Goal: Communication & Community: Answer question/provide support

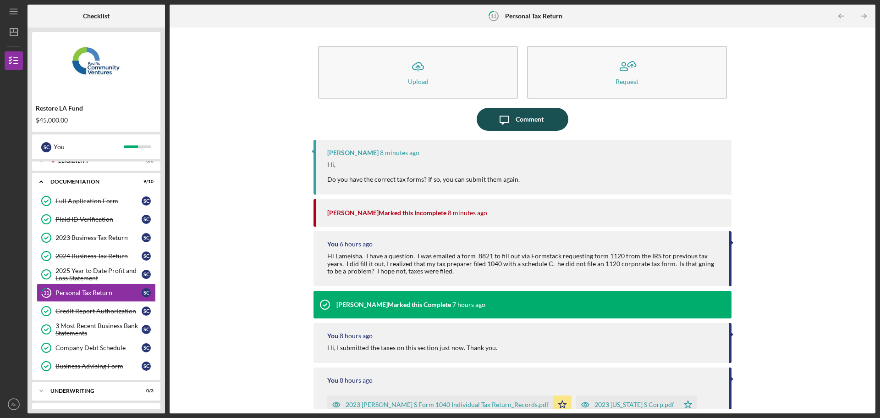
click at [517, 118] on div "Comment" at bounding box center [530, 119] width 28 height 23
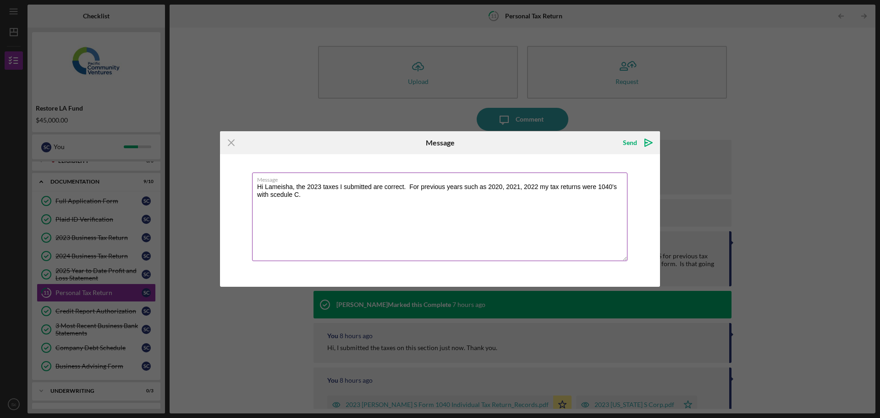
click at [276, 197] on textarea "Hi Lameisha, the 2023 taxes I submitted are correct. For previous years such as…" at bounding box center [439, 216] width 375 height 88
click at [342, 187] on textarea "Hi Lameisha, the 2023 taxes I submitted are correct. For previous years such as…" at bounding box center [439, 216] width 375 height 88
click at [326, 196] on textarea "Hi Lameisha, the 2023 taxes I already submitted are correct. For previous years…" at bounding box center [439, 216] width 375 height 88
click at [433, 185] on textarea "Hi Lameisha, the 2023 taxes I already submitted are correct. For previous years…" at bounding box center [439, 216] width 375 height 88
click at [296, 184] on textarea "Hi Lameisha, the 2023 taxes I already submitted are correct. I was referring to…" at bounding box center [439, 216] width 375 height 88
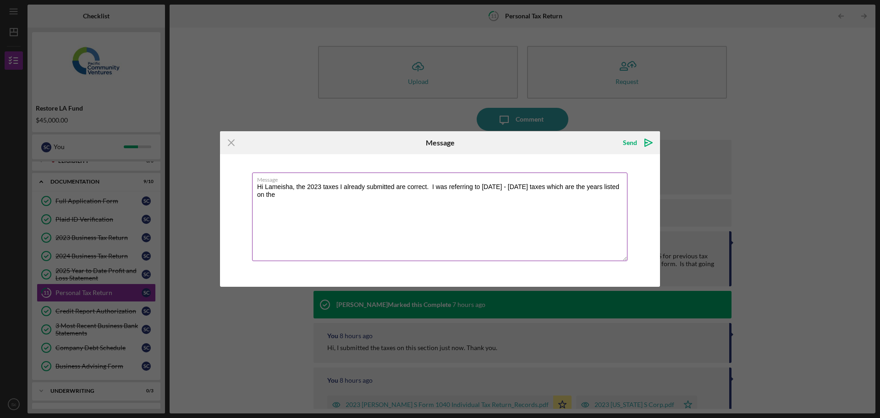
click at [296, 187] on textarea "Hi Lameisha, the 2023 taxes I already submitted are correct. I was referring to…" at bounding box center [439, 216] width 375 height 88
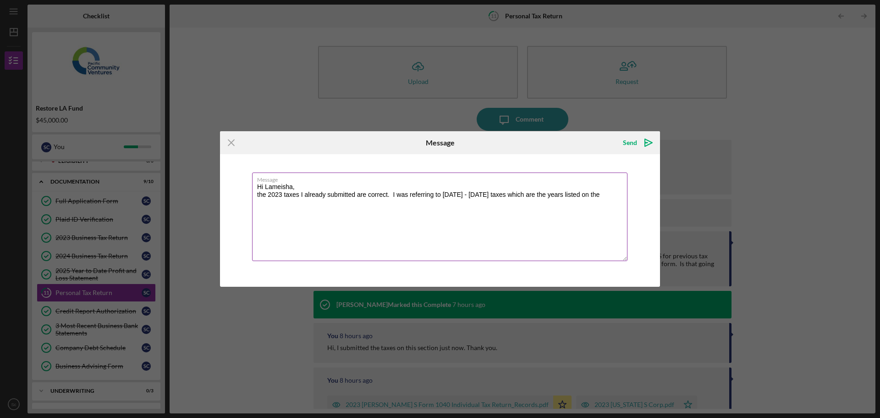
click at [301, 198] on textarea "Hi Lameisha, the 2023 taxes I already submitted are correct. I was referring to…" at bounding box center [439, 216] width 375 height 88
click at [553, 196] on textarea "Hi Lameisha, the 2023 taxes that were submitted are correct. I was referring to…" at bounding box center [439, 216] width 375 height 88
click at [620, 195] on textarea "Hi Lameisha, the 2023 taxes that were submitted are correct. I was referring to…" at bounding box center [439, 216] width 375 height 88
click at [395, 195] on textarea "Hi Lameisha, the 2023 taxes that were submitted are correct. I was referring to…" at bounding box center [439, 216] width 375 height 88
drag, startPoint x: 281, startPoint y: 204, endPoint x: 287, endPoint y: 218, distance: 14.6
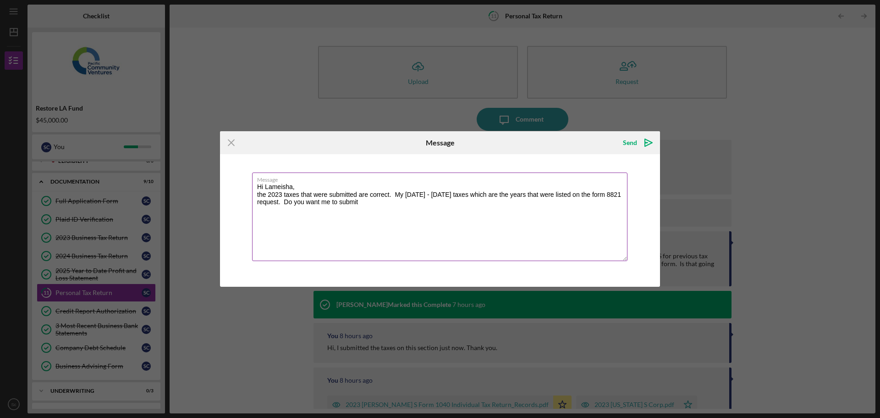
click at [281, 204] on textarea "Hi Lameisha, the 2023 taxes that were submitted are correct. My [DATE] - [DATE]…" at bounding box center [439, 216] width 375 height 88
click at [414, 193] on textarea "Hi Lameisha, the 2023 taxes that were submitted are correct. My [DATE] - [DATE]…" at bounding box center [439, 216] width 375 height 88
click at [459, 195] on textarea "Hi Lameisha, the 2023 taxes that were submitted are correct. My [DATE] - [DATE]…" at bounding box center [439, 216] width 375 height 88
click at [278, 202] on textarea "Hi Lameisha, the 2023 taxes that were submitted are correct. My [DATE] - [DATE]…" at bounding box center [439, 216] width 375 height 88
click at [478, 204] on textarea "Hi Lameisha, the 2023 taxes that were submitted are correct. My [DATE] - [DATE]…" at bounding box center [439, 216] width 375 height 88
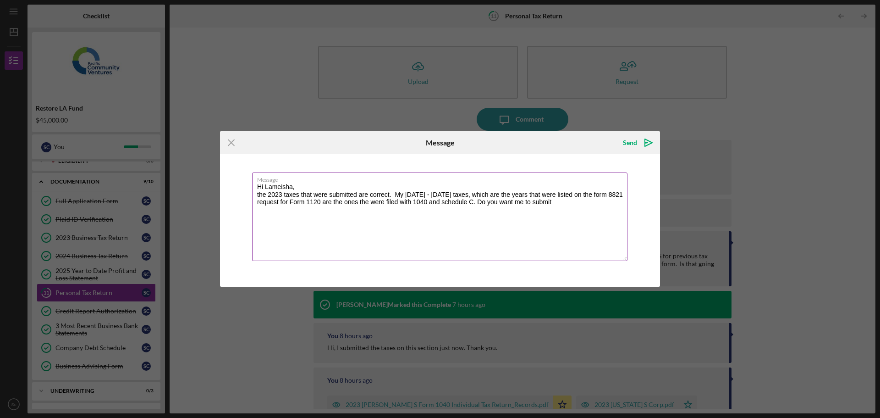
drag, startPoint x: 396, startPoint y: 196, endPoint x: 489, endPoint y: 194, distance: 93.1
click at [489, 194] on textarea "Hi Lameisha, the 2023 taxes that were submitted are correct. My [DATE] - [DATE]…" at bounding box center [439, 216] width 375 height 88
click at [425, 195] on textarea "Hi Lameisha, the 2023 taxes that were submitted are correct. The years that wer…" at bounding box center [439, 216] width 375 height 88
click at [515, 194] on textarea "Hi Lameisha, the 2023 taxes that were submitted are correct. The years listed o…" at bounding box center [439, 216] width 375 height 88
drag, startPoint x: 270, startPoint y: 205, endPoint x: 258, endPoint y: 207, distance: 11.7
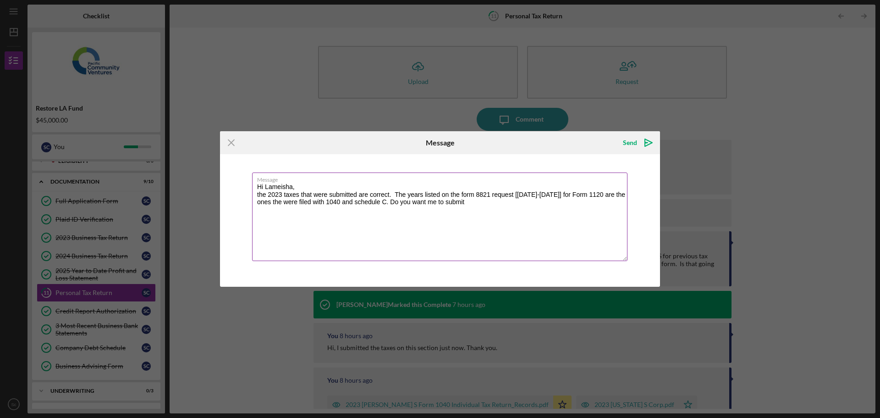
click at [258, 207] on textarea "Hi Lameisha, the 2023 taxes that were submitted are correct. The years listed o…" at bounding box center [439, 216] width 375 height 88
drag, startPoint x: 396, startPoint y: 201, endPoint x: 472, endPoint y: 201, distance: 76.5
click at [472, 201] on textarea "Hi Lameisha, the 2023 taxes that were submitted are correct. The years listed o…" at bounding box center [439, 216] width 375 height 88
type textarea "Hi Lameisha, the 2023 taxes that were submitted are correct. The years listed o…"
click at [635, 145] on div "Send" at bounding box center [630, 142] width 14 height 18
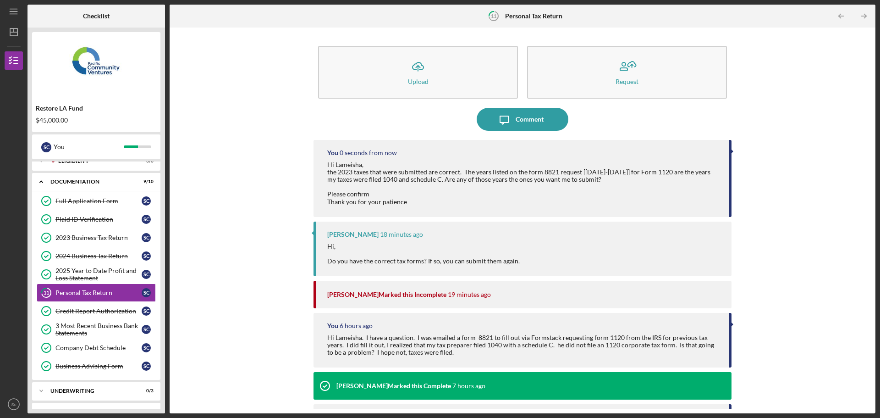
click at [207, 311] on div "Icon/Upload Upload Request Icon/Message Comment You 0 seconds from now Hi Lamei…" at bounding box center [522, 220] width 697 height 376
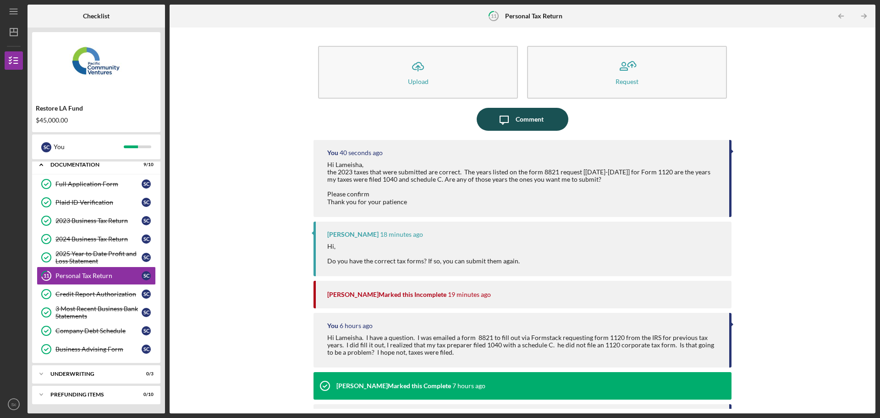
click at [528, 118] on div "Comment" at bounding box center [530, 119] width 28 height 23
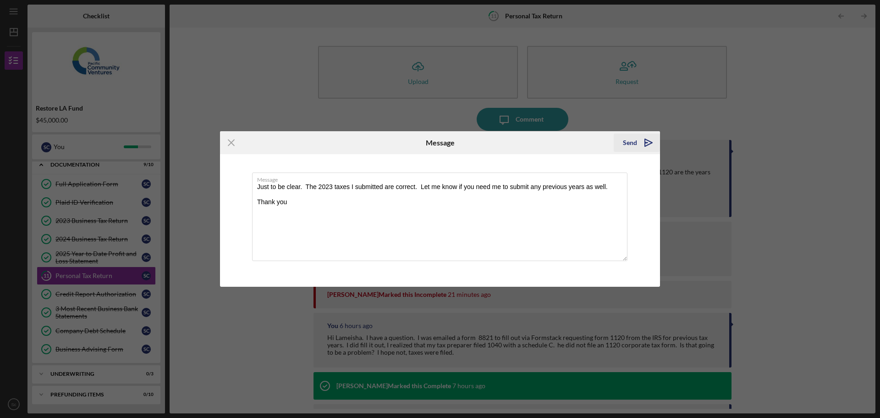
type textarea "Just to be clear. The 2023 taxes I submitted are correct. Let me know if you ne…"
click at [635, 143] on div "Send" at bounding box center [630, 142] width 14 height 18
